Goal: Task Accomplishment & Management: Complete application form

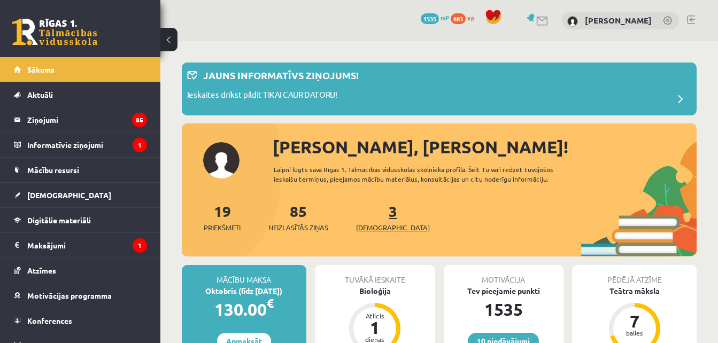
click at [381, 229] on span "[DEMOGRAPHIC_DATA]" at bounding box center [393, 227] width 74 height 11
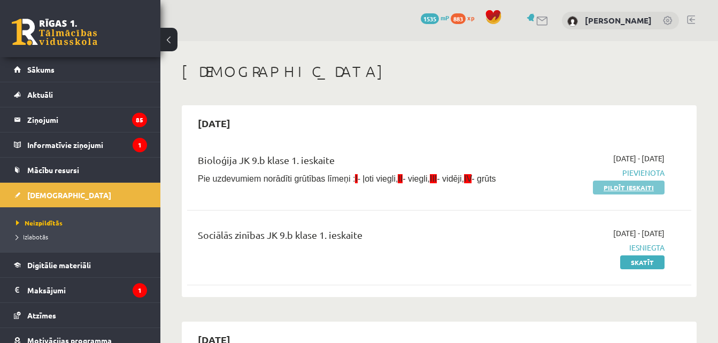
click at [632, 188] on link "Pildīt ieskaiti" at bounding box center [629, 188] width 72 height 14
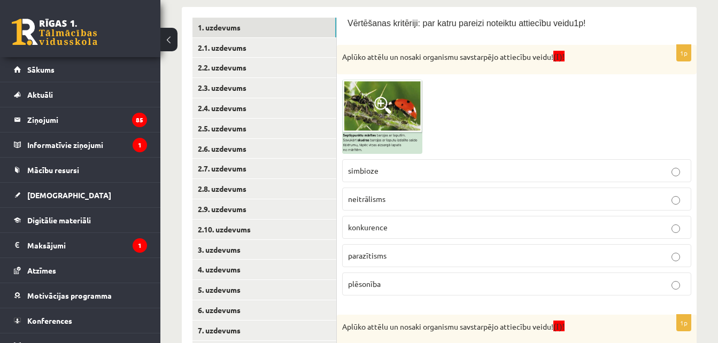
scroll to position [193, 0]
click at [379, 101] on span at bounding box center [382, 104] width 17 height 17
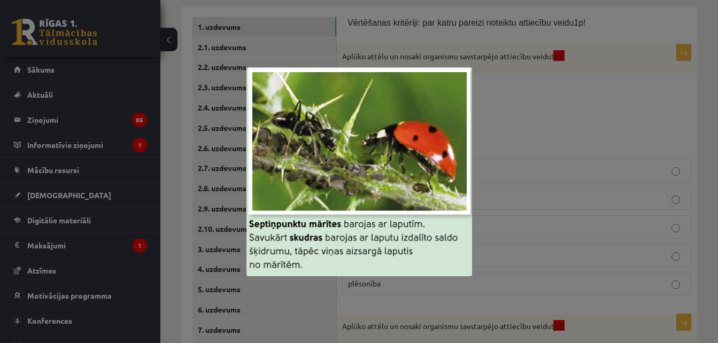
click at [505, 96] on div at bounding box center [359, 171] width 718 height 343
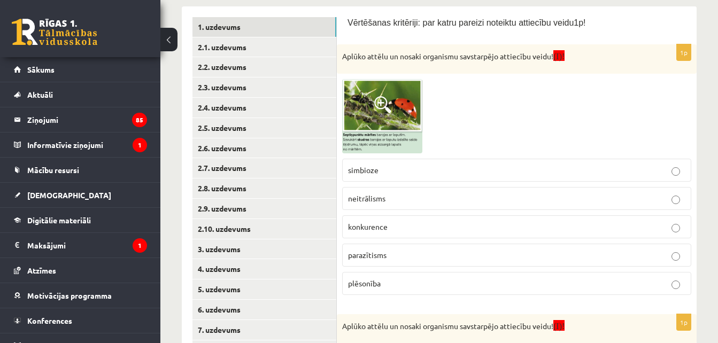
click at [437, 173] on p "simbioze" at bounding box center [516, 170] width 337 height 11
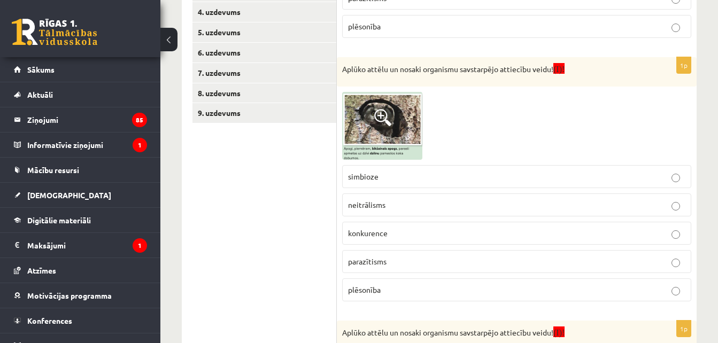
scroll to position [456, 0]
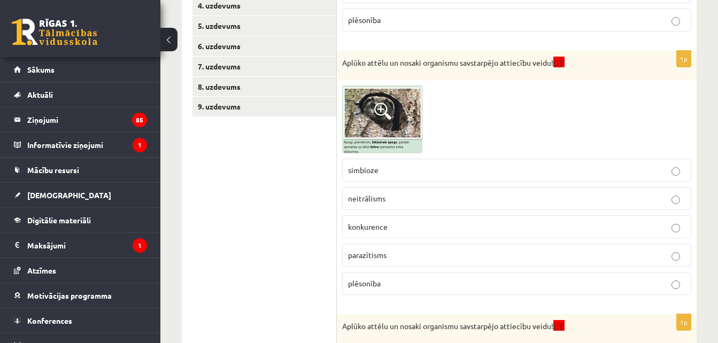
click at [500, 239] on fieldset "simbioze neitrālisms konkurence parazītisms plēsonība" at bounding box center [516, 225] width 349 height 145
click at [509, 258] on p "parazītisms" at bounding box center [516, 255] width 337 height 11
click at [383, 103] on span at bounding box center [382, 111] width 17 height 17
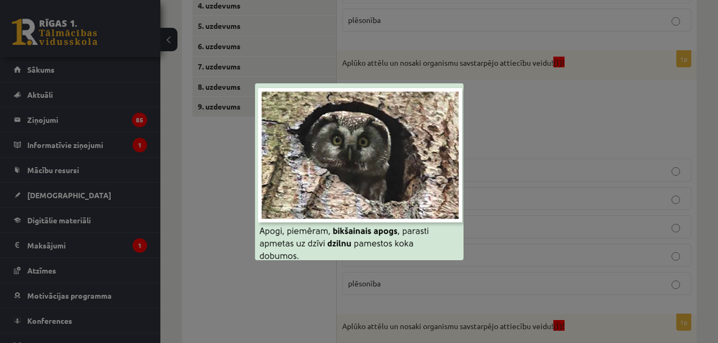
click at [549, 112] on div at bounding box center [359, 171] width 718 height 343
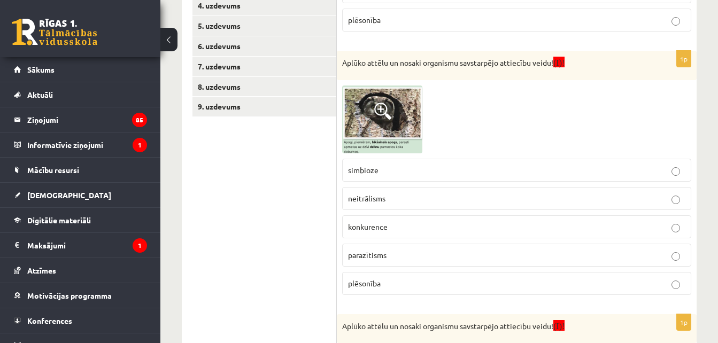
click at [426, 175] on p "simbioze" at bounding box center [516, 170] width 337 height 11
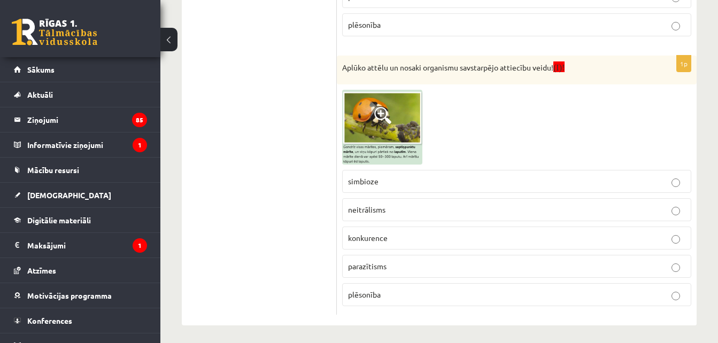
scroll to position [719, 0]
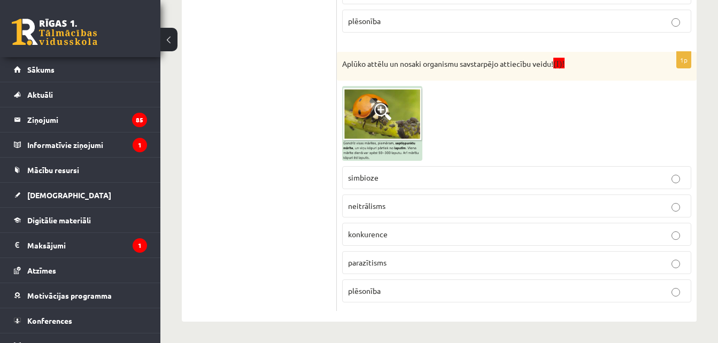
click at [569, 286] on p "plēsonība" at bounding box center [516, 291] width 337 height 11
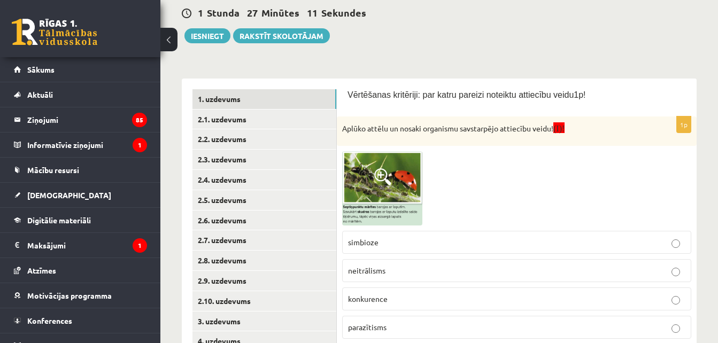
scroll to position [49, 0]
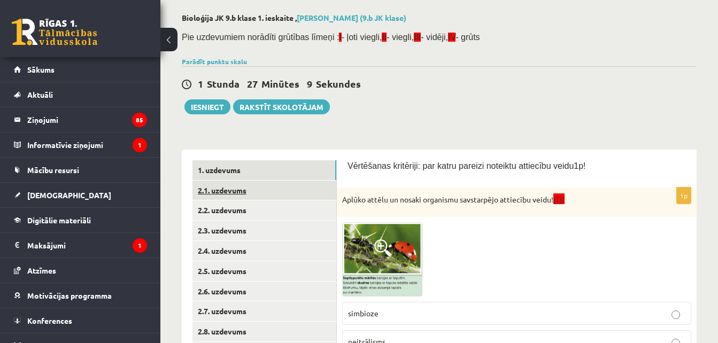
click at [317, 190] on link "2.1. uzdevums" at bounding box center [265, 191] width 144 height 20
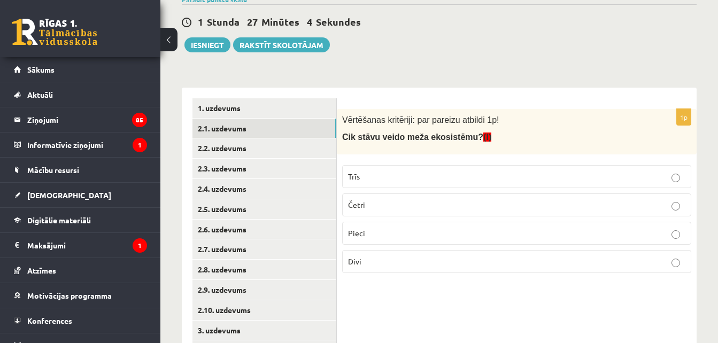
scroll to position [113, 0]
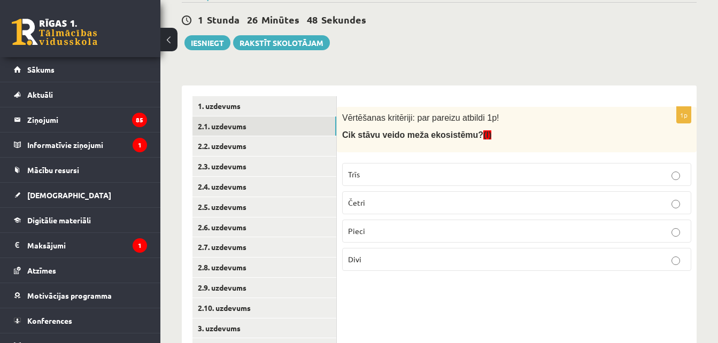
click at [496, 212] on label "Četri" at bounding box center [516, 202] width 349 height 23
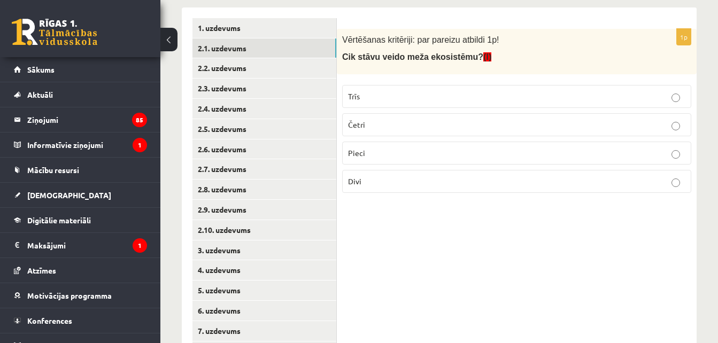
scroll to position [177, 0]
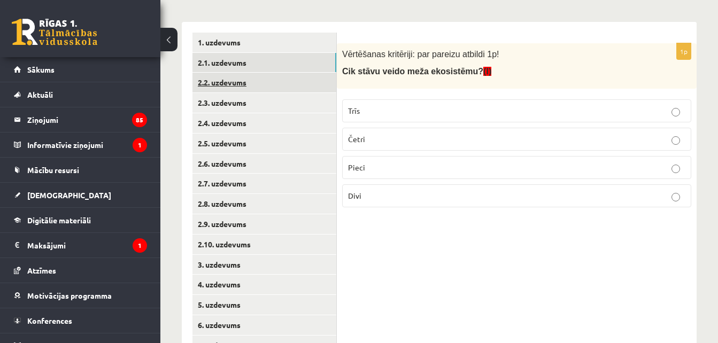
click at [304, 87] on link "2.2. uzdevums" at bounding box center [265, 83] width 144 height 20
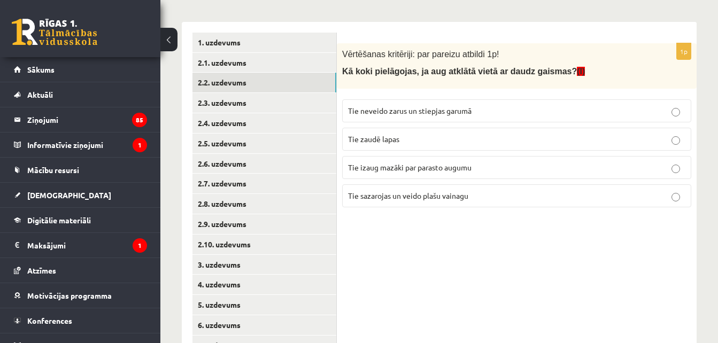
click at [385, 166] on span "Tie izaug mazāki par parasto augumu" at bounding box center [410, 168] width 124 height 10
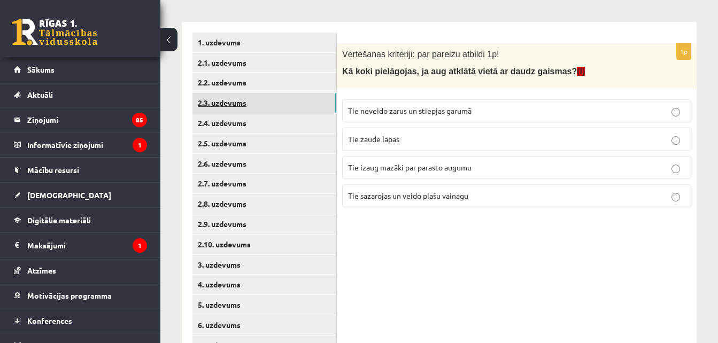
click at [298, 99] on link "2.3. uzdevums" at bounding box center [265, 103] width 144 height 20
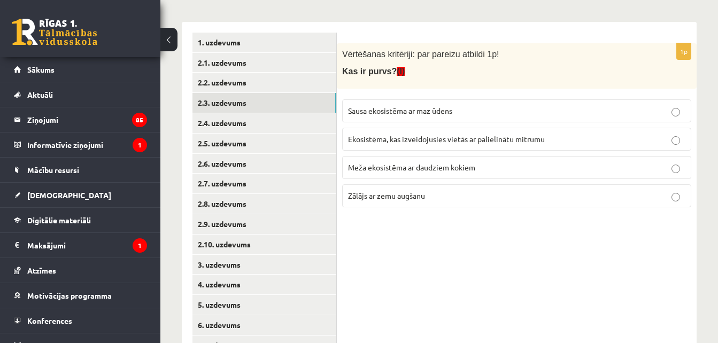
click at [389, 139] on span "Ekosistēma, kas izveidojusies vietās ar palielinātu mitrumu" at bounding box center [446, 139] width 197 height 10
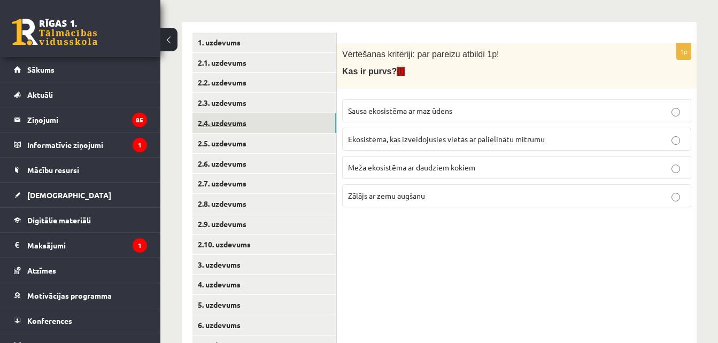
click at [307, 119] on link "2.4. uzdevums" at bounding box center [265, 123] width 144 height 20
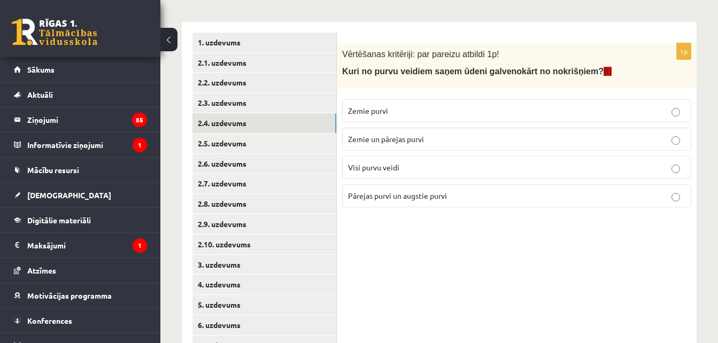
click at [385, 193] on span "Pārejas purvi un augstie purvi" at bounding box center [397, 196] width 99 height 10
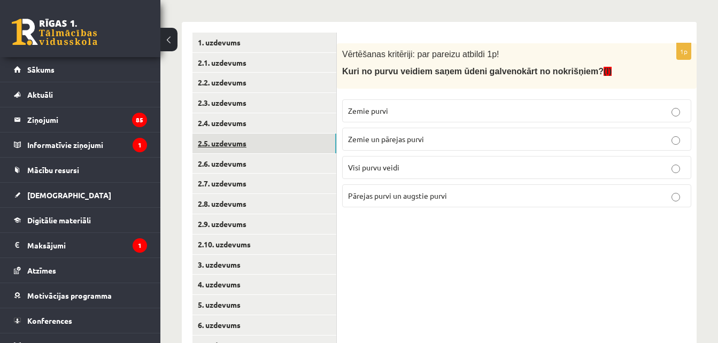
click at [323, 137] on link "2.5. uzdevums" at bounding box center [265, 144] width 144 height 20
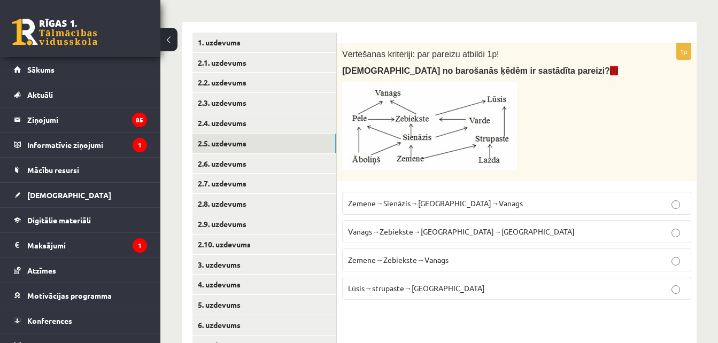
click at [398, 198] on p "Zemene→Sienāzis→[GEOGRAPHIC_DATA]→Vanags" at bounding box center [516, 203] width 337 height 11
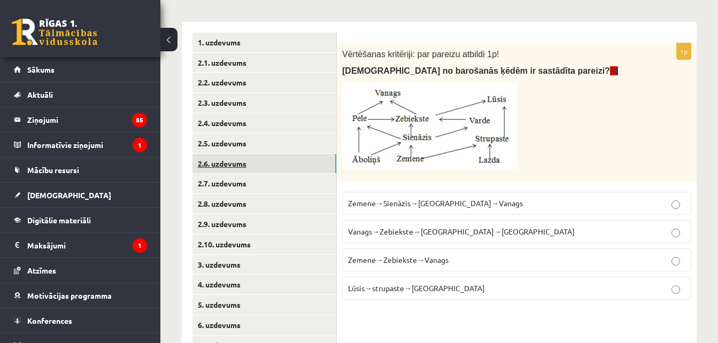
click at [324, 162] on link "2.6. uzdevums" at bounding box center [265, 164] width 144 height 20
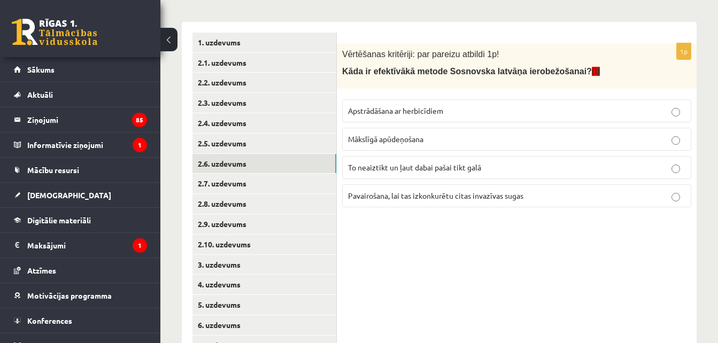
click at [439, 132] on label "Mākslīgā apūdeņošana" at bounding box center [516, 139] width 349 height 23
click at [412, 165] on span "To neaiztikt un ļaut dabai pašai tikt galā" at bounding box center [414, 168] width 133 height 10
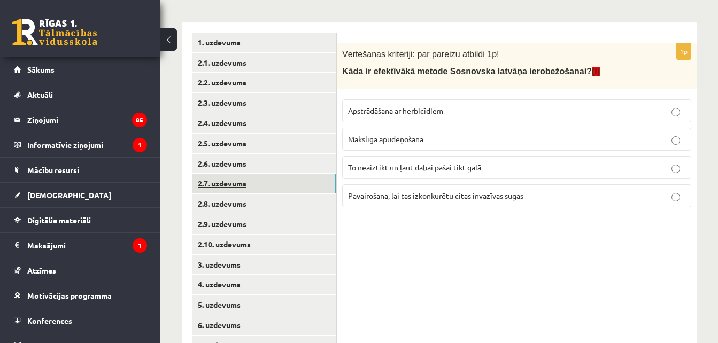
click at [319, 181] on link "2.7. uzdevums" at bounding box center [265, 184] width 144 height 20
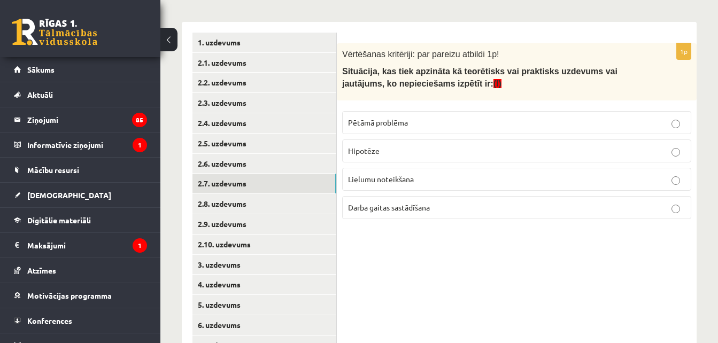
click at [394, 116] on label "Pētāmā problēma" at bounding box center [516, 122] width 349 height 23
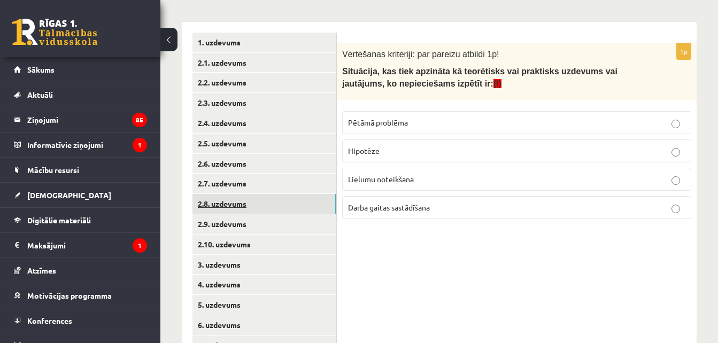
click at [322, 206] on link "2.8. uzdevums" at bounding box center [265, 204] width 144 height 20
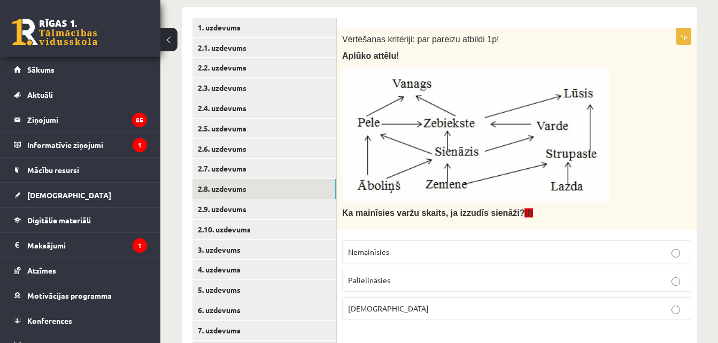
scroll to position [198, 0]
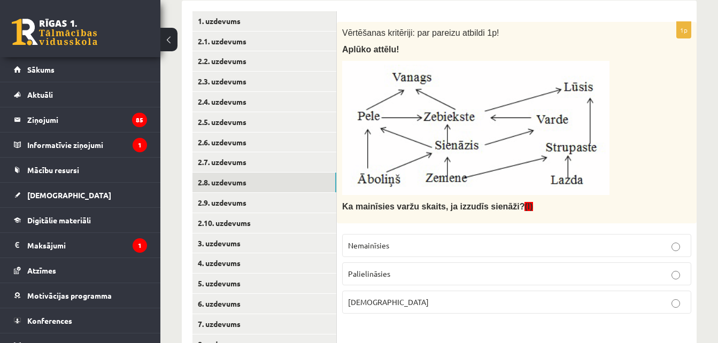
click at [433, 273] on p "Palielināsies" at bounding box center [516, 273] width 337 height 11
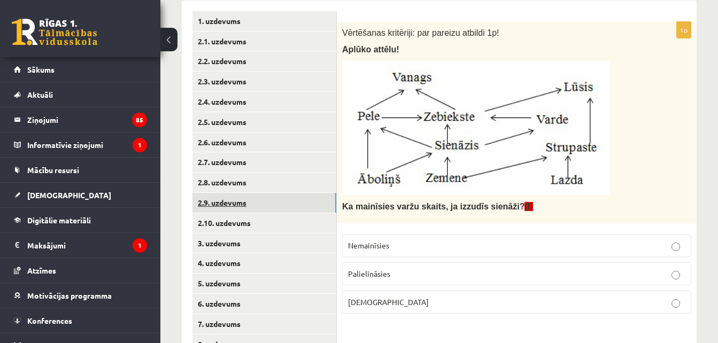
click at [304, 201] on link "2.9. uzdevums" at bounding box center [265, 203] width 144 height 20
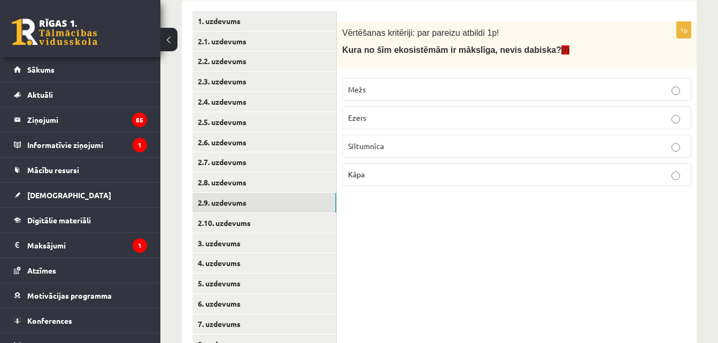
click at [391, 137] on label "Siltumnīca" at bounding box center [516, 146] width 349 height 23
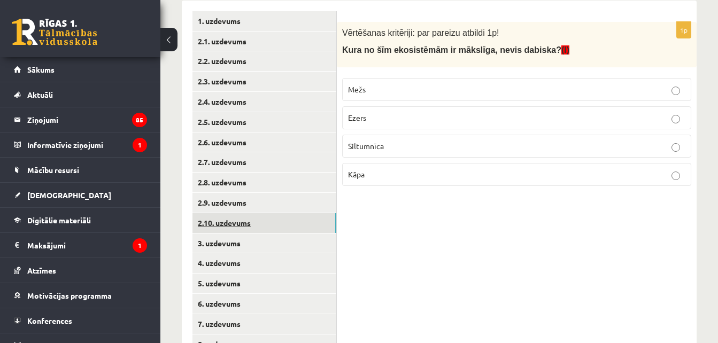
click at [290, 220] on link "2.10. uzdevums" at bounding box center [265, 223] width 144 height 20
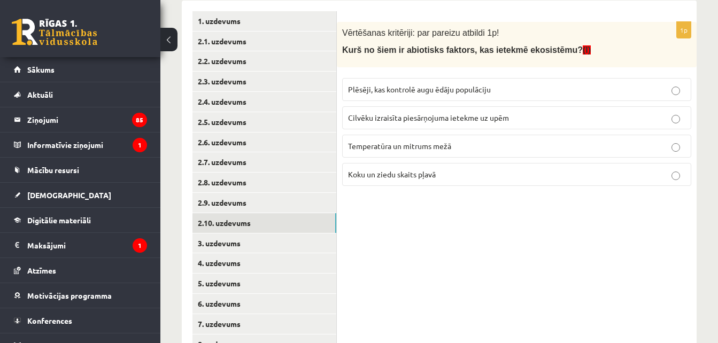
click at [418, 141] on p "Temperatūra un mitrums mežā" at bounding box center [516, 146] width 337 height 11
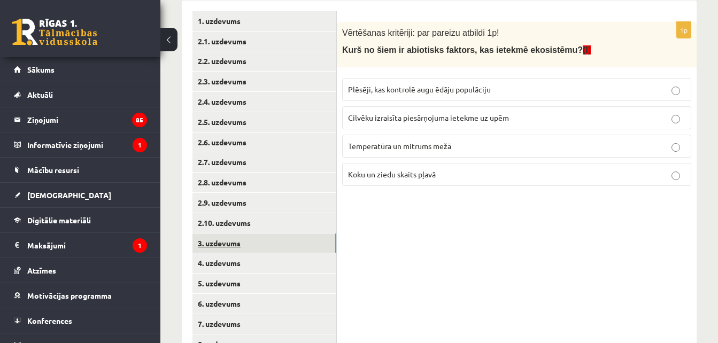
click at [297, 242] on link "3. uzdevums" at bounding box center [265, 244] width 144 height 20
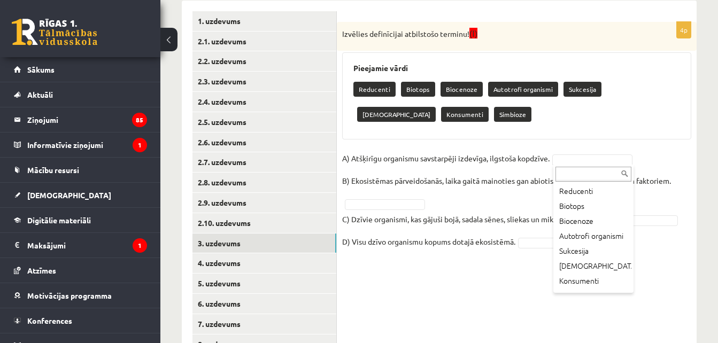
scroll to position [39, 0]
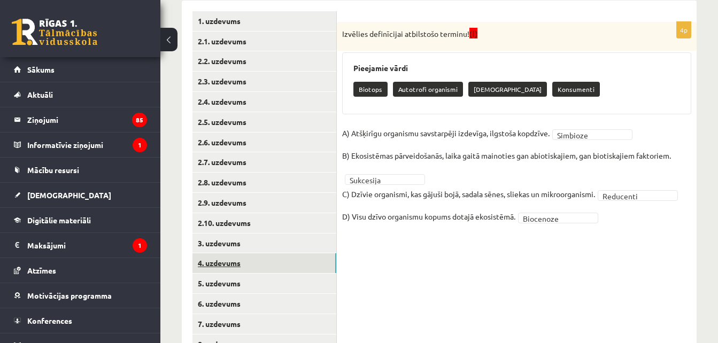
click at [313, 260] on link "4. uzdevums" at bounding box center [265, 264] width 144 height 20
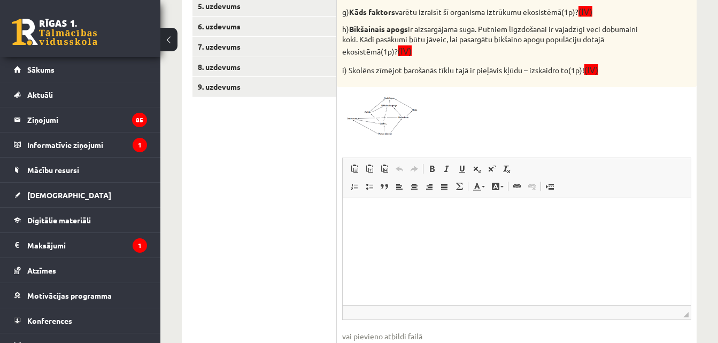
scroll to position [477, 0]
click at [393, 114] on img at bounding box center [382, 114] width 80 height 44
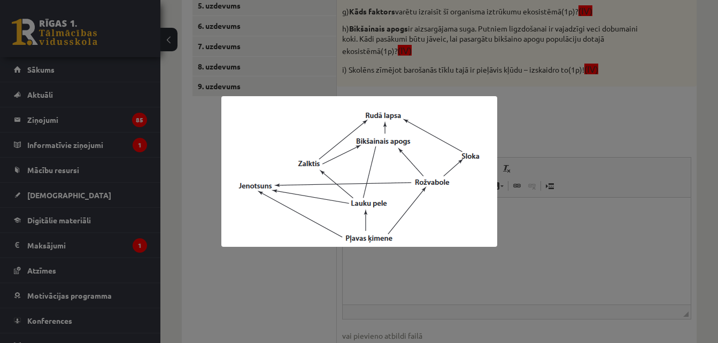
click at [512, 98] on div at bounding box center [359, 171] width 718 height 343
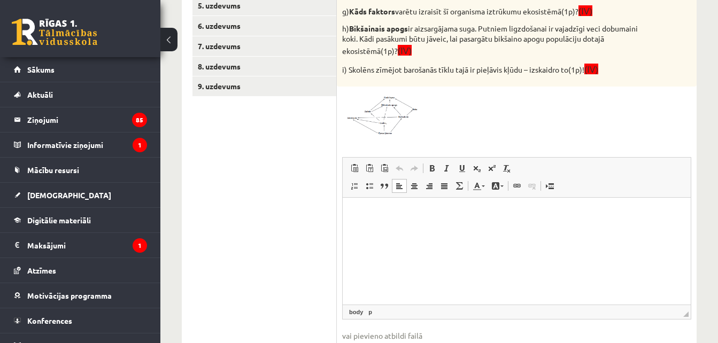
click at [435, 216] on p "Bagātinātā teksta redaktors, wiswyg-editor-user-answer-47434042443360" at bounding box center [517, 214] width 327 height 11
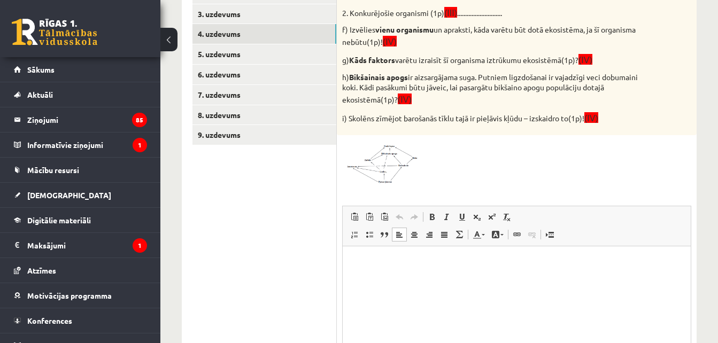
scroll to position [448, 0]
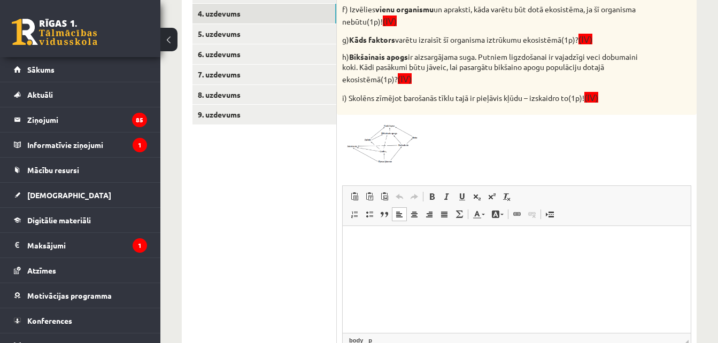
click at [527, 259] on html at bounding box center [517, 242] width 348 height 33
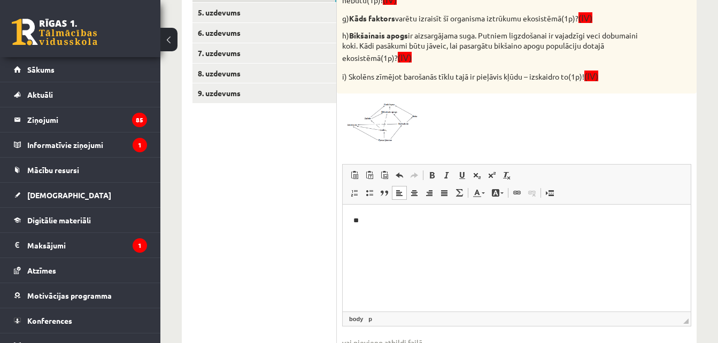
scroll to position [498, 0]
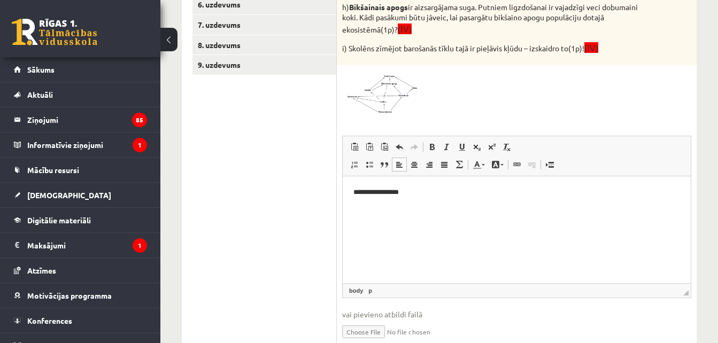
click at [393, 191] on p "**********" at bounding box center [517, 192] width 327 height 11
click at [427, 195] on p "**********" at bounding box center [517, 192] width 327 height 11
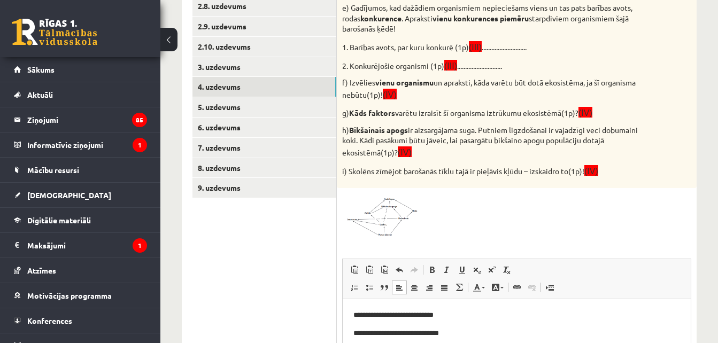
scroll to position [367, 0]
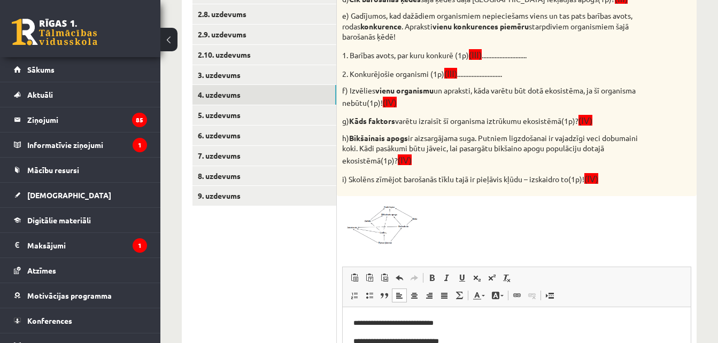
click at [370, 220] on img at bounding box center [382, 224] width 80 height 44
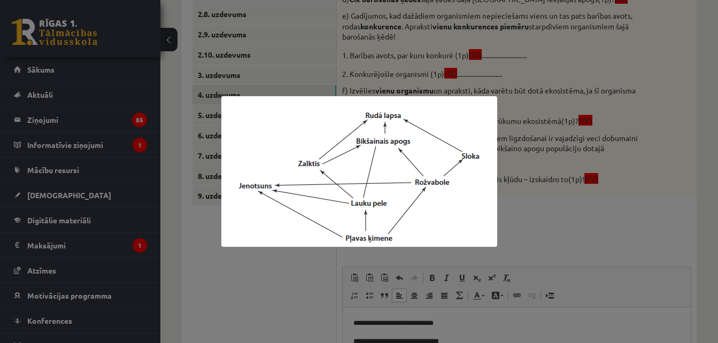
click at [583, 256] on div at bounding box center [359, 171] width 718 height 343
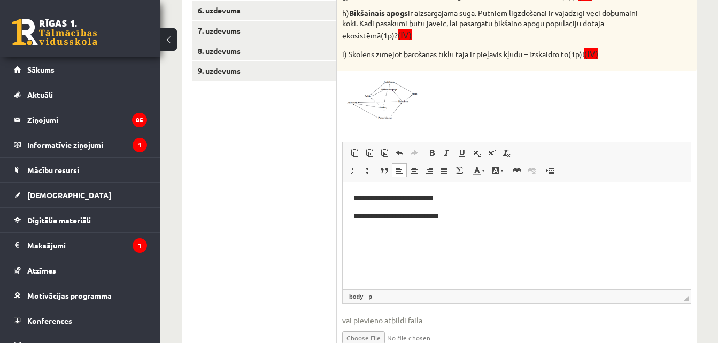
scroll to position [546, 0]
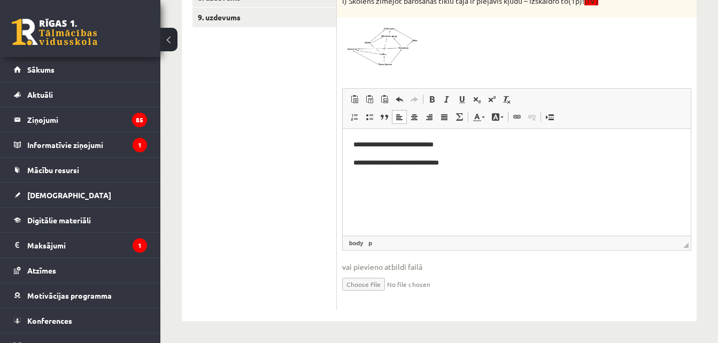
click at [397, 54] on img at bounding box center [382, 45] width 80 height 44
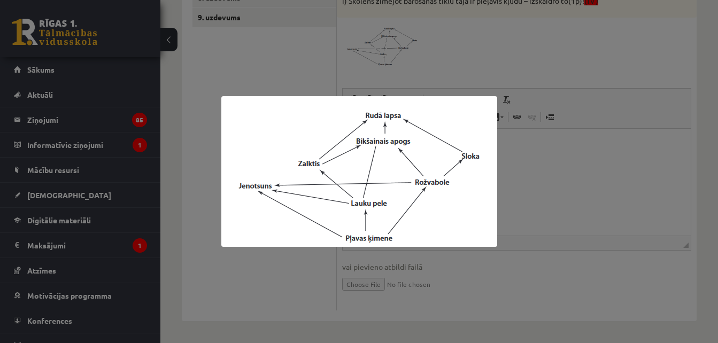
click at [221, 26] on div at bounding box center [359, 171] width 718 height 343
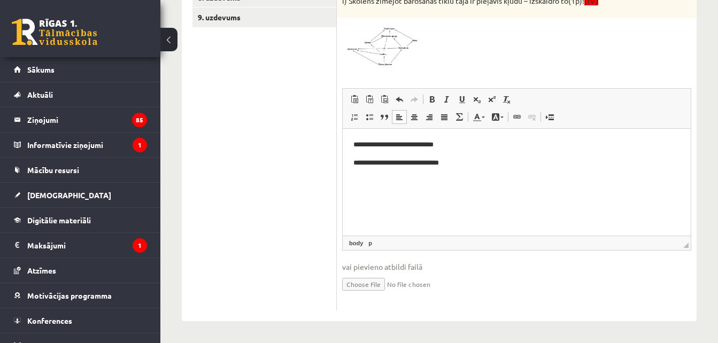
click at [405, 164] on p "**********" at bounding box center [517, 163] width 327 height 11
click at [367, 163] on p "**********" at bounding box center [517, 163] width 327 height 11
click at [364, 162] on p "**********" at bounding box center [517, 163] width 327 height 11
click at [406, 166] on p "**********" at bounding box center [517, 163] width 327 height 11
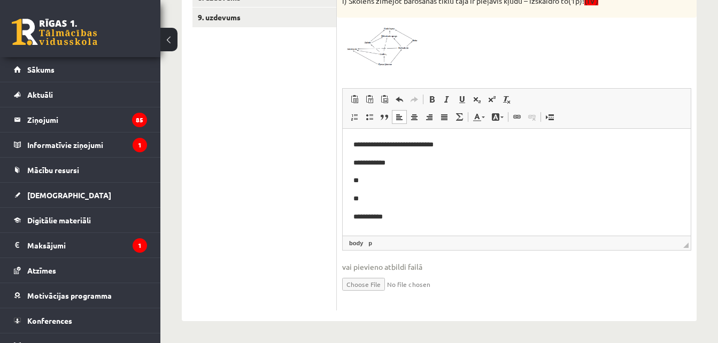
click at [357, 218] on p "**********" at bounding box center [517, 217] width 327 height 11
click at [393, 219] on p "**********" at bounding box center [517, 217] width 327 height 11
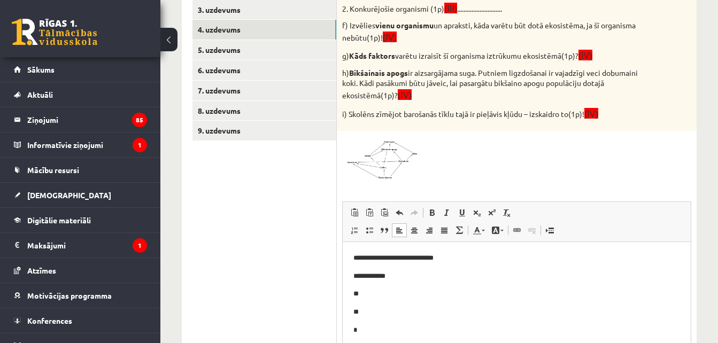
scroll to position [396, 0]
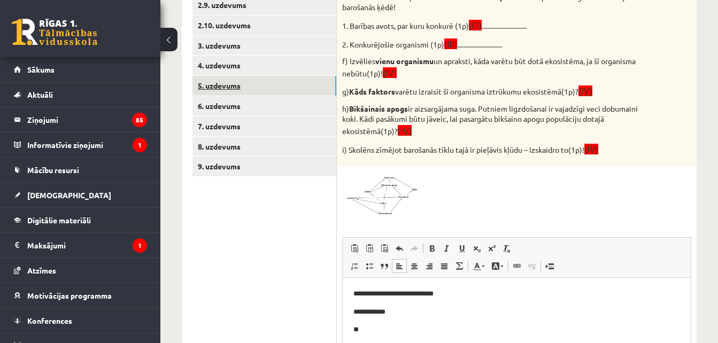
click at [304, 83] on link "5. uzdevums" at bounding box center [265, 86] width 144 height 20
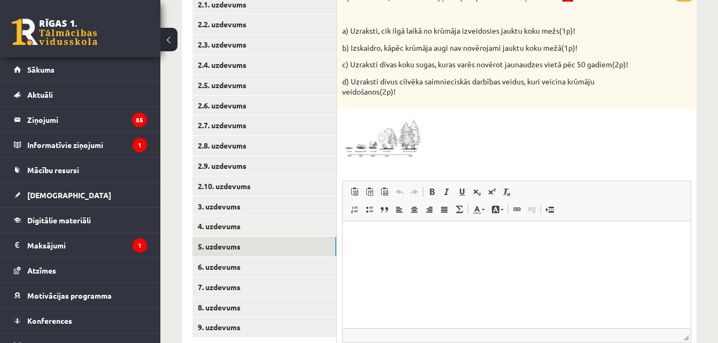
scroll to position [171, 0]
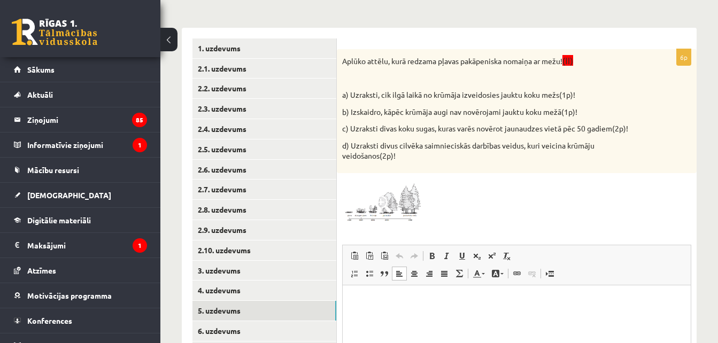
click at [393, 318] on html at bounding box center [517, 301] width 348 height 33
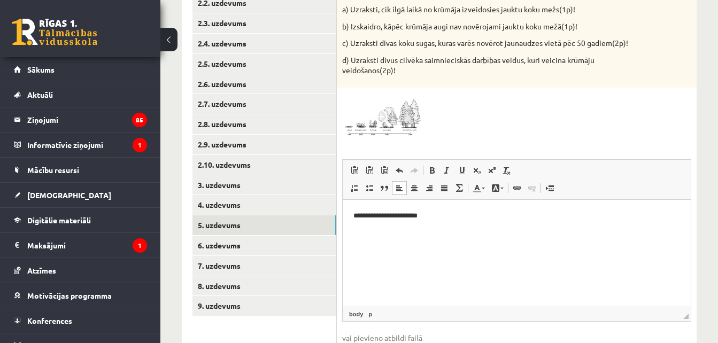
scroll to position [278, 0]
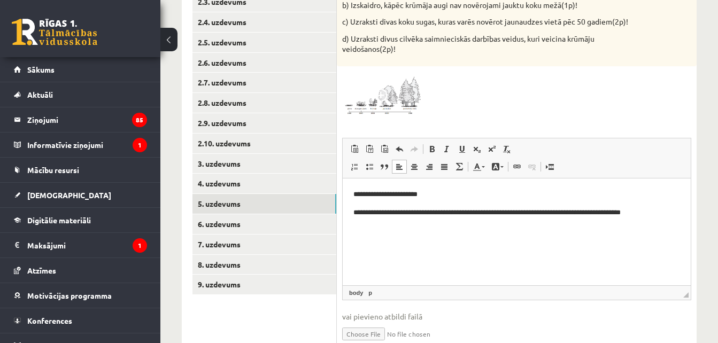
click at [718, 5] on div "**********" at bounding box center [439, 77] width 558 height 629
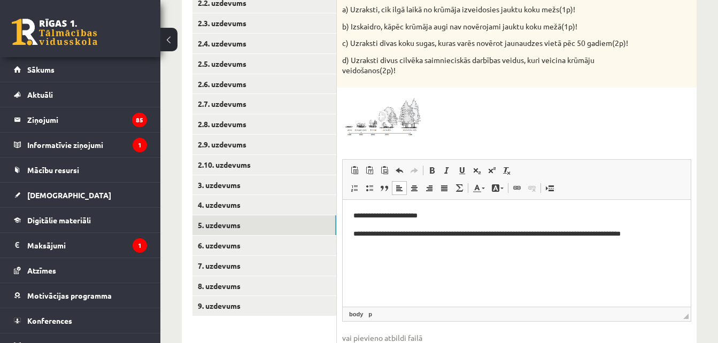
scroll to position [235, 0]
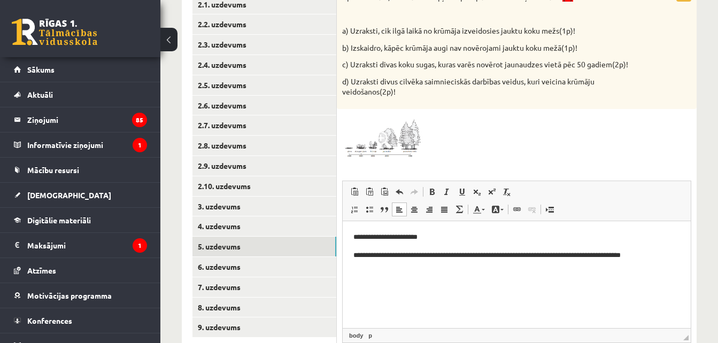
click at [354, 271] on html "**********" at bounding box center [517, 246] width 348 height 50
drag, startPoint x: 354, startPoint y: 272, endPoint x: 360, endPoint y: 283, distance: 13.4
click at [360, 271] on html "**********" at bounding box center [517, 246] width 348 height 50
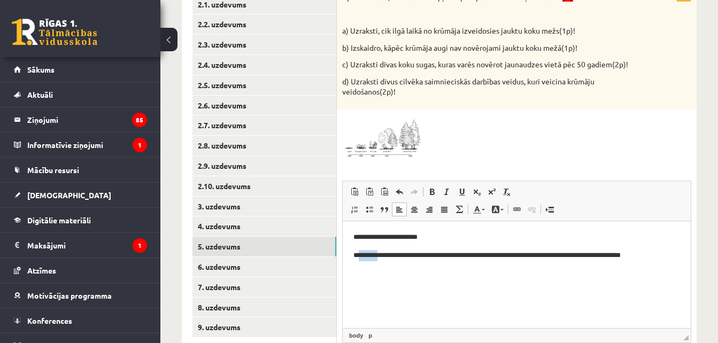
click at [360, 271] on html "**********" at bounding box center [517, 246] width 348 height 50
click at [685, 257] on html "**********" at bounding box center [517, 246] width 348 height 50
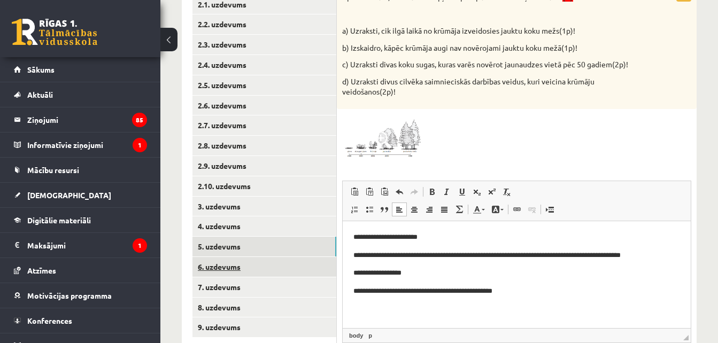
click at [265, 270] on link "6. uzdevums" at bounding box center [265, 267] width 144 height 20
click at [625, 93] on p "d) Uzraksti divus cilvēka saimnieciskās darbības veidus, kuri veicina krūmāju v…" at bounding box center [490, 86] width 296 height 21
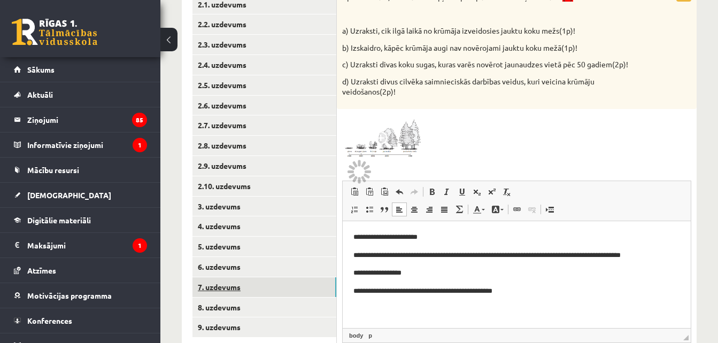
click at [277, 287] on link "7. uzdevums" at bounding box center [265, 288] width 144 height 20
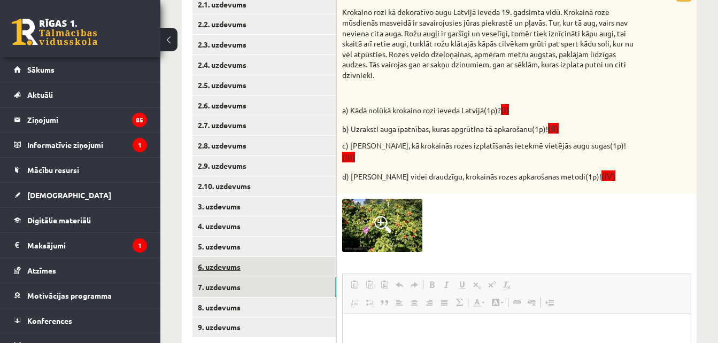
scroll to position [0, 0]
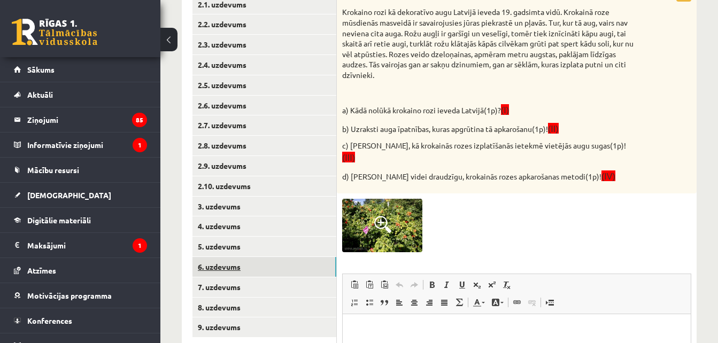
click at [275, 266] on link "6. uzdevums" at bounding box center [265, 267] width 144 height 20
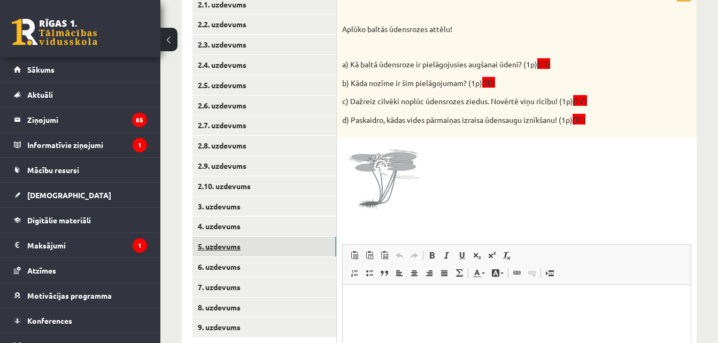
click at [277, 247] on link "5. uzdevums" at bounding box center [265, 247] width 144 height 20
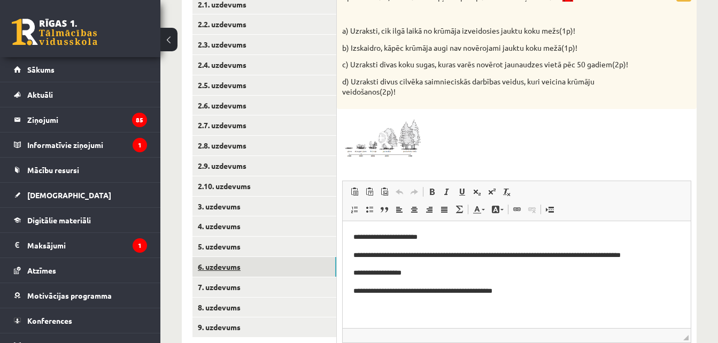
click at [274, 275] on link "6. uzdevums" at bounding box center [265, 267] width 144 height 20
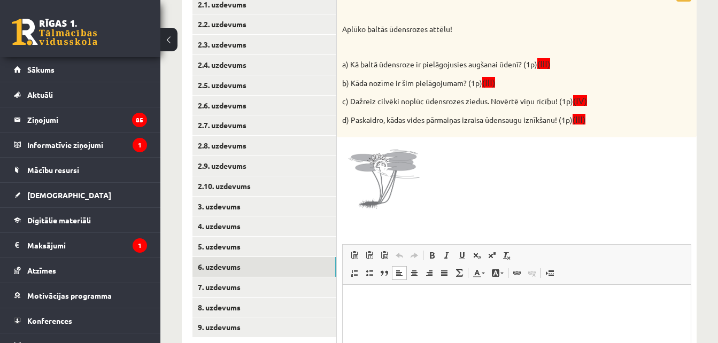
click at [385, 308] on html at bounding box center [517, 301] width 348 height 33
click at [425, 238] on div "4p Vērtēšanas kritēriji: par katru pareizu atbildi 1p! Aplūko baltās ūdensrozes…" at bounding box center [517, 226] width 360 height 482
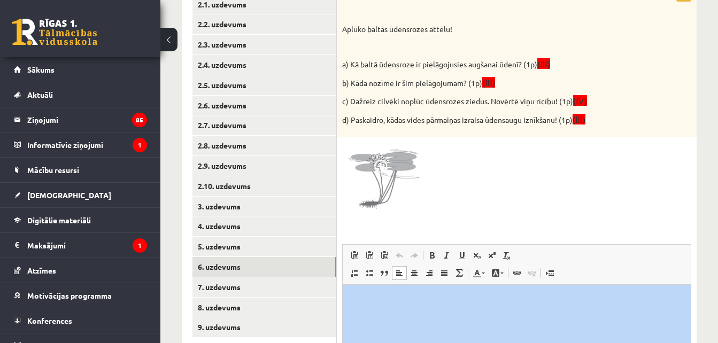
click at [425, 238] on div "4p Vērtēšanas kritēriji: par katru pareizu atbildi 1p! Aplūko baltās ūdensrozes…" at bounding box center [517, 226] width 360 height 482
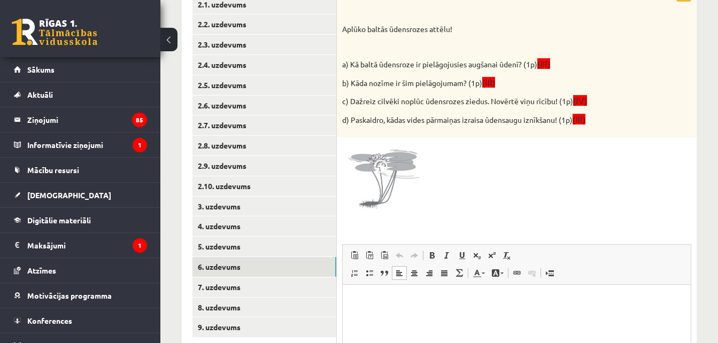
drag, startPoint x: 425, startPoint y: 238, endPoint x: 479, endPoint y: 180, distance: 79.1
click at [479, 180] on div at bounding box center [516, 183] width 349 height 80
click at [372, 318] on html at bounding box center [517, 301] width 348 height 33
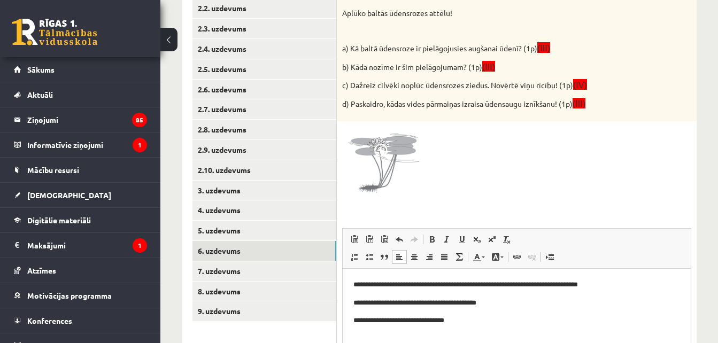
scroll to position [252, 0]
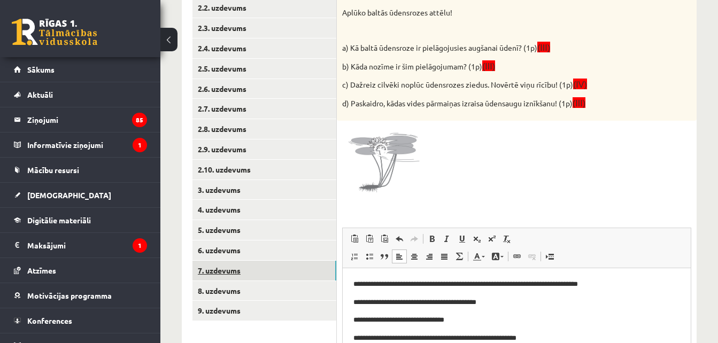
click at [319, 273] on link "7. uzdevums" at bounding box center [265, 271] width 144 height 20
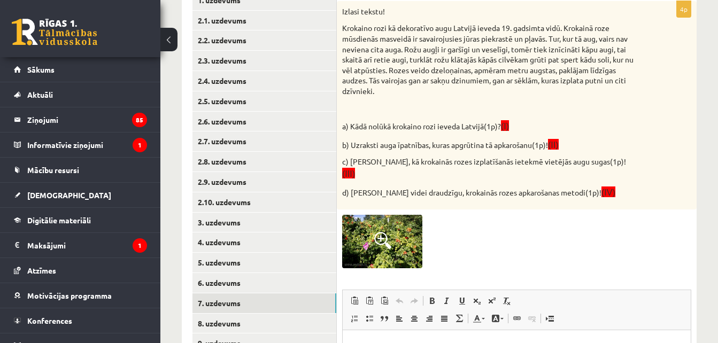
scroll to position [209, 0]
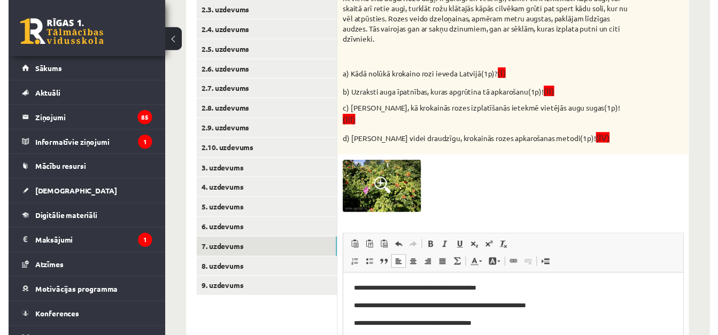
scroll to position [271, 0]
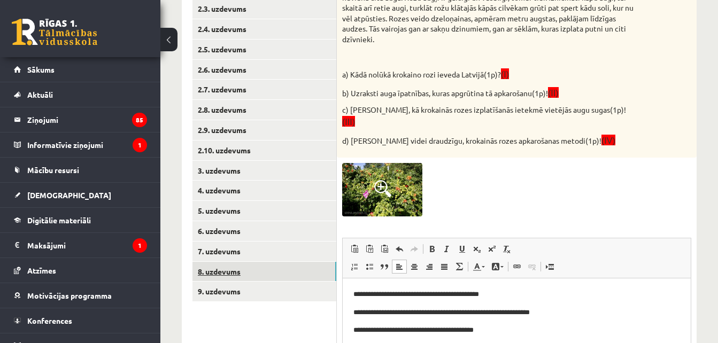
click at [303, 276] on link "8. uzdevums" at bounding box center [265, 272] width 144 height 20
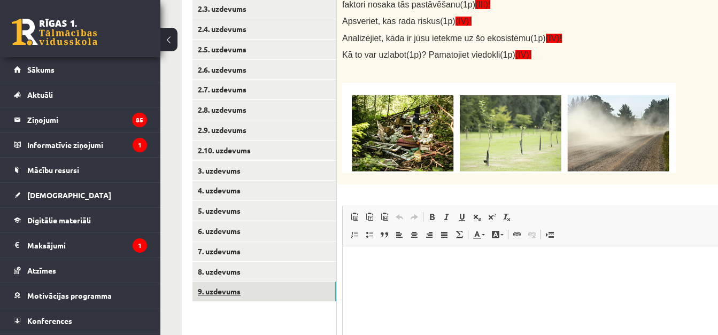
click at [309, 292] on link "9. uzdevums" at bounding box center [265, 292] width 144 height 20
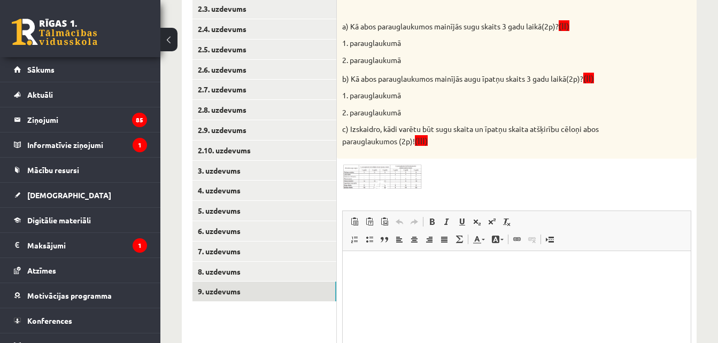
scroll to position [0, 0]
click at [390, 176] on img at bounding box center [382, 177] width 80 height 26
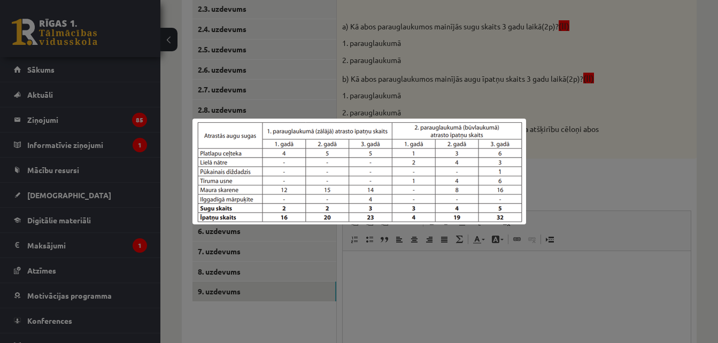
click at [557, 185] on div at bounding box center [359, 171] width 718 height 343
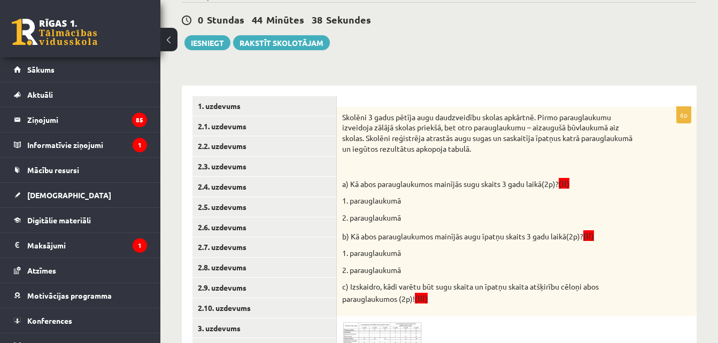
scroll to position [86, 0]
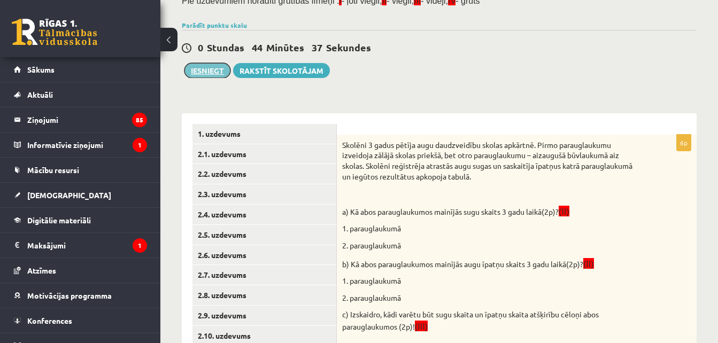
click at [211, 70] on button "Iesniegt" at bounding box center [208, 70] width 46 height 15
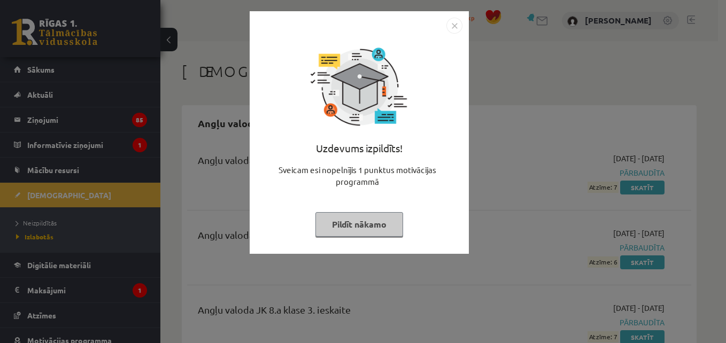
click at [381, 228] on button "Pildīt nākamo" at bounding box center [360, 224] width 88 height 25
